Goal: Transaction & Acquisition: Purchase product/service

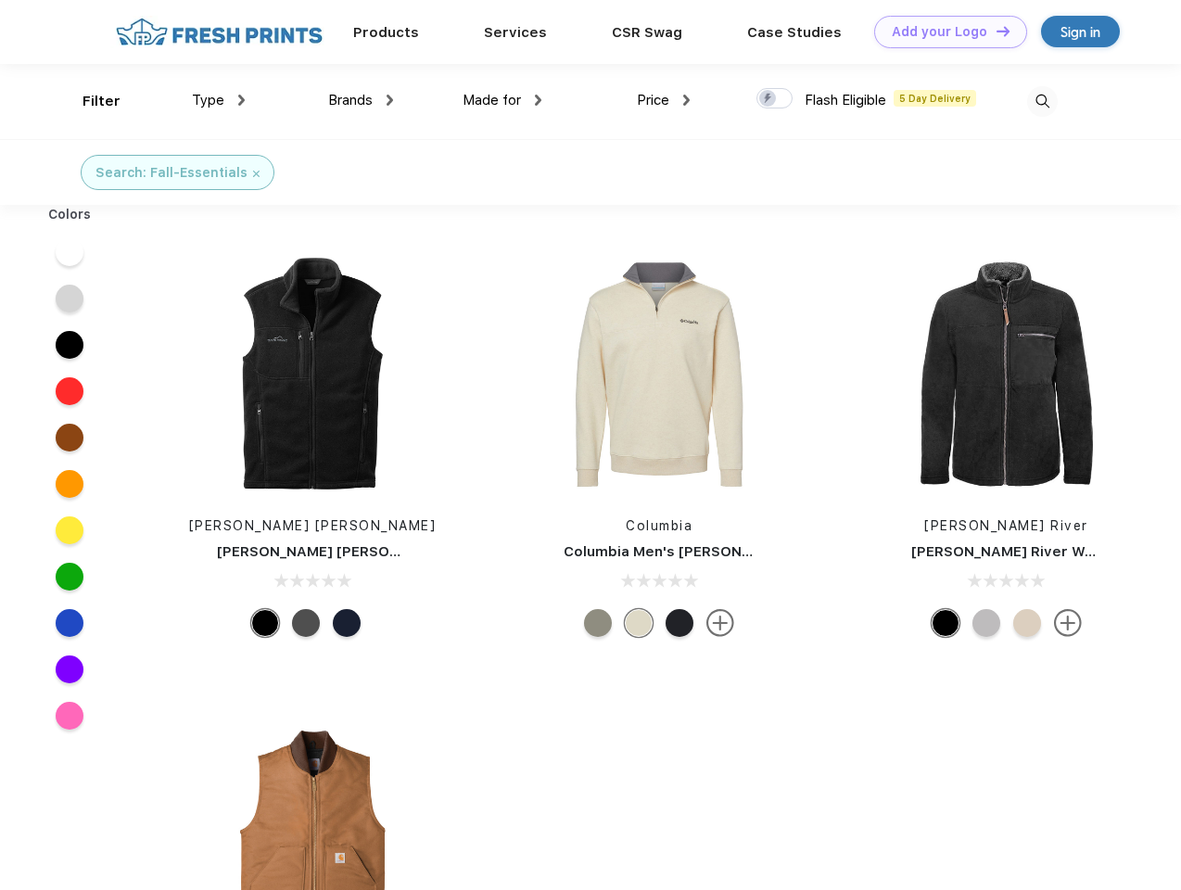
click at [944, 32] on link "Add your Logo Design Tool" at bounding box center [950, 32] width 153 height 32
click at [0, 0] on div "Design Tool" at bounding box center [0, 0] width 0 height 0
click at [995, 31] on link "Add your Logo Design Tool" at bounding box center [950, 32] width 153 height 32
click at [89, 101] on div "Filter" at bounding box center [102, 101] width 38 height 21
click at [219, 100] on span "Type" at bounding box center [208, 100] width 32 height 17
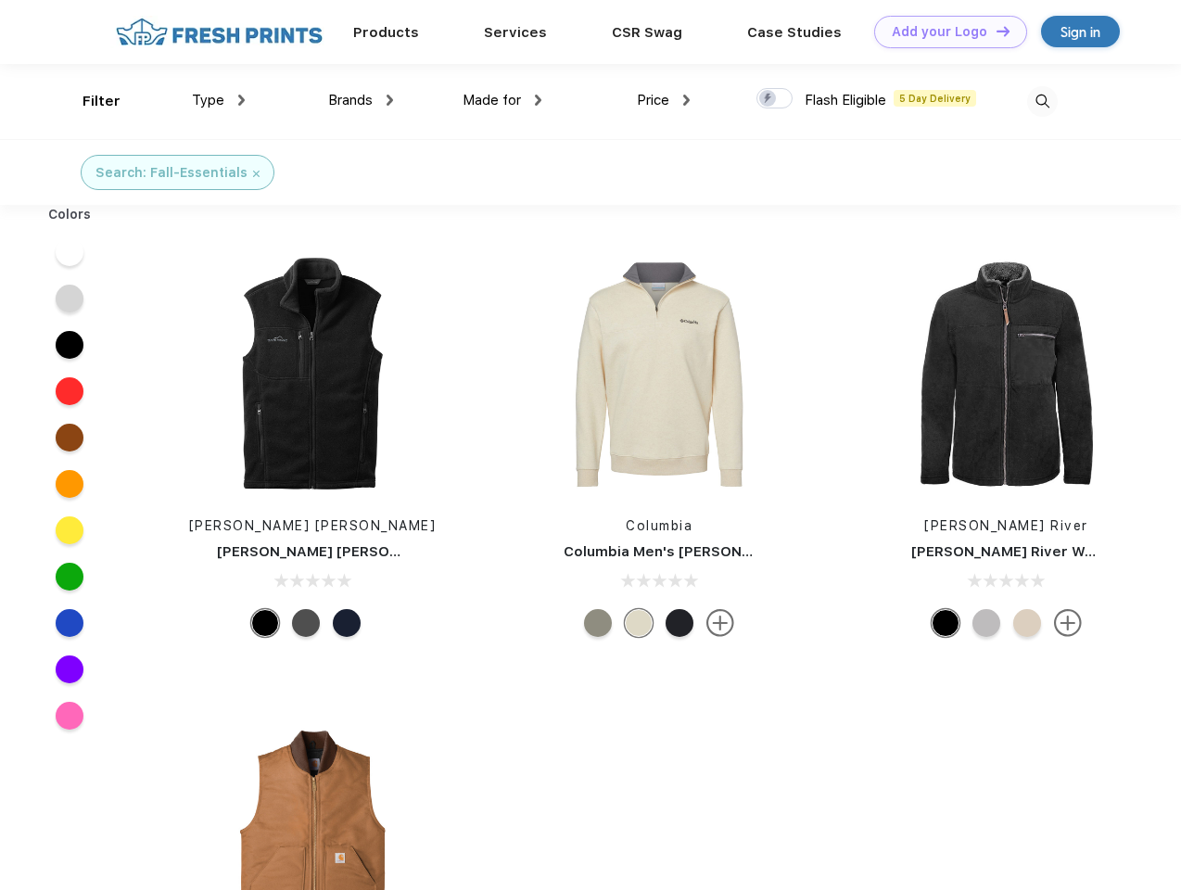
click at [361, 100] on span "Brands" at bounding box center [350, 100] width 45 height 17
click at [502, 100] on span "Made for" at bounding box center [492, 100] width 58 height 17
click at [664, 100] on span "Price" at bounding box center [653, 100] width 32 height 17
click at [775, 99] on div at bounding box center [775, 98] width 36 height 20
click at [769, 99] on input "checkbox" at bounding box center [763, 93] width 12 height 12
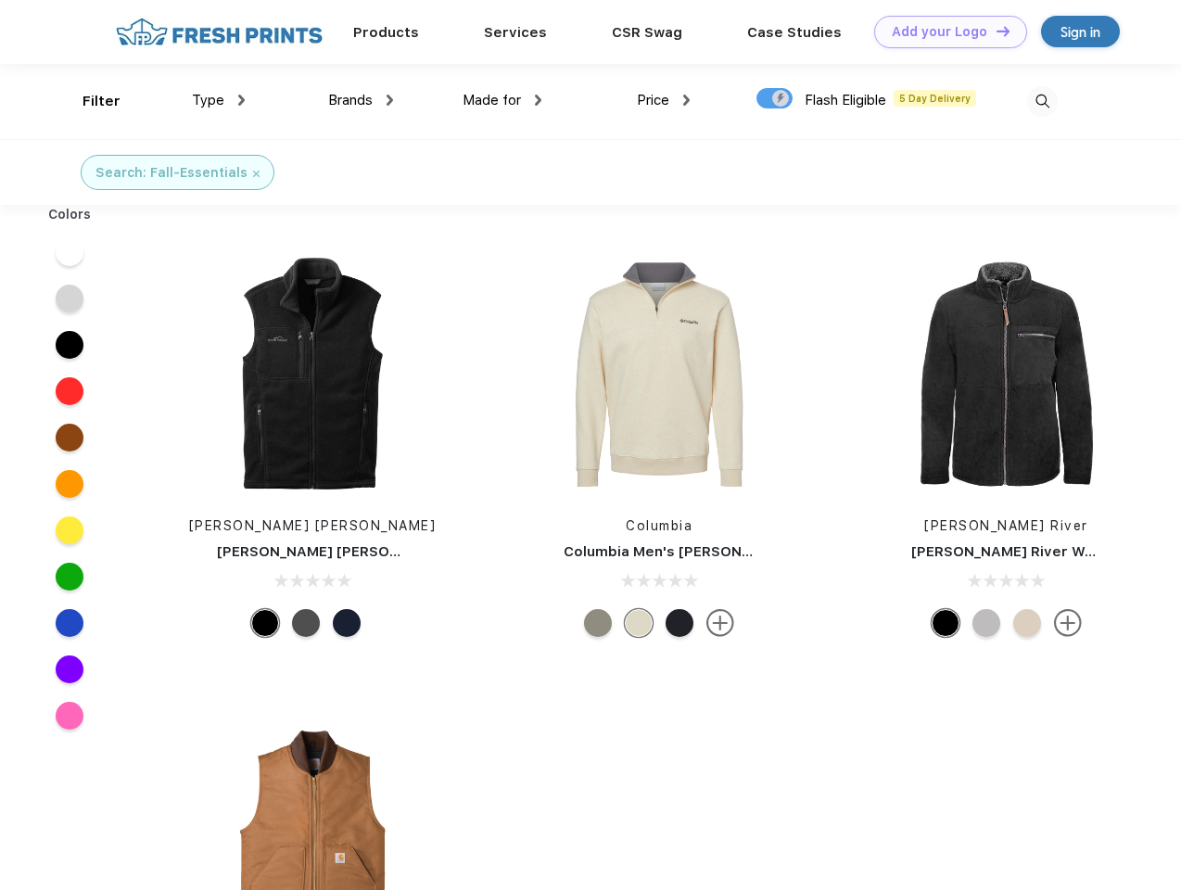
click at [1042, 101] on img at bounding box center [1042, 101] width 31 height 31
